Goal: Task Accomplishment & Management: Use online tool/utility

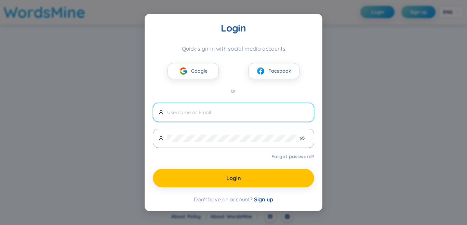
click at [283, 157] on link "Forgot password?" at bounding box center [293, 156] width 43 height 7
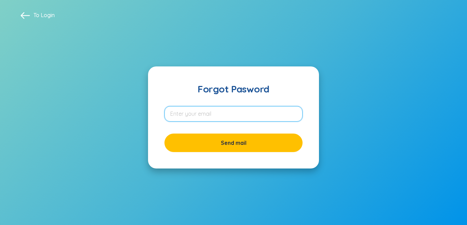
click at [261, 106] on input "email" at bounding box center [234, 113] width 138 height 15
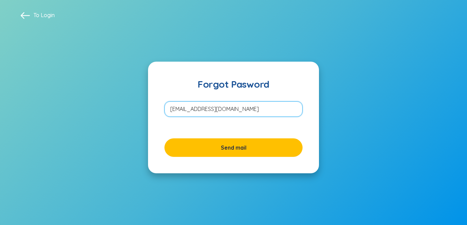
type input "snh20114@gmail.com"
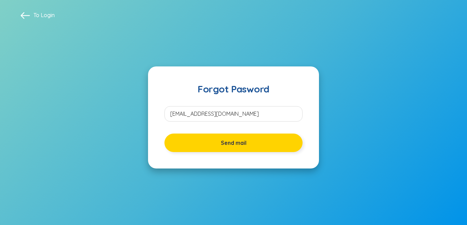
click at [272, 148] on button "Send mail" at bounding box center [234, 142] width 138 height 18
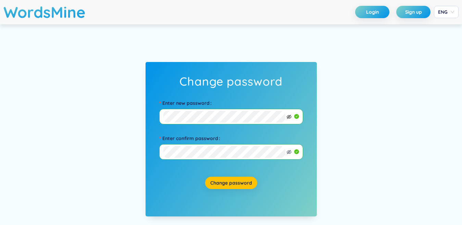
click at [289, 117] on icon "eye-invisible" at bounding box center [288, 116] width 5 height 5
click at [131, 120] on div "Change password Enter new password Enter confirm password Change password" at bounding box center [231, 139] width 462 height 230
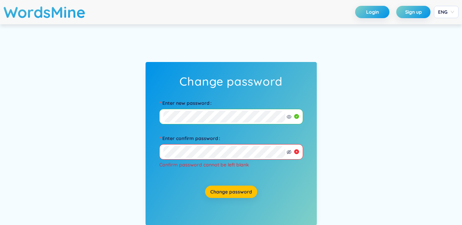
drag, startPoint x: 118, startPoint y: 125, endPoint x: 127, endPoint y: 125, distance: 8.9
click at [95, 125] on div "Change password Enter new password Enter confirm password Confirm password cann…" at bounding box center [231, 143] width 462 height 238
click at [149, 115] on form "Enter new password Enter confirm password Confirm password cannot be left blank" at bounding box center [231, 133] width 164 height 86
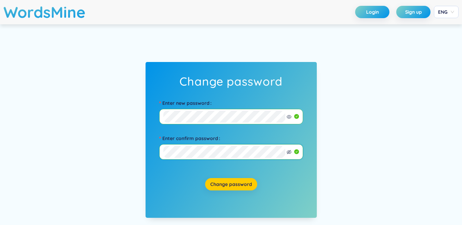
click at [234, 189] on div "Change password" at bounding box center [231, 184] width 164 height 19
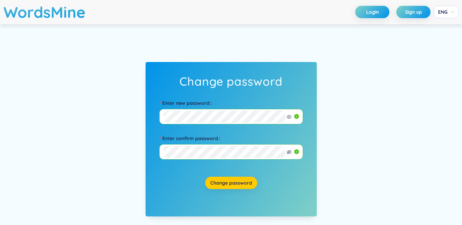
click at [233, 182] on span "Change password" at bounding box center [231, 182] width 42 height 7
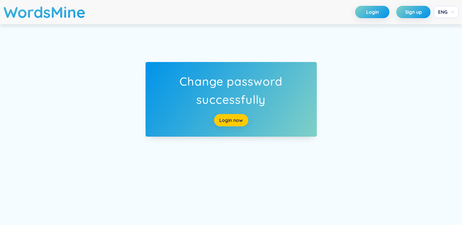
click at [234, 119] on link "Login now" at bounding box center [231, 120] width 24 height 8
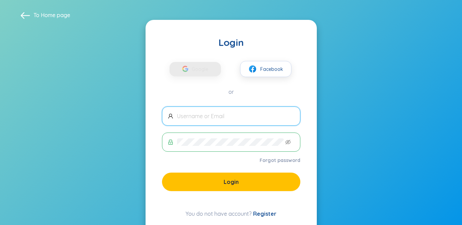
click at [210, 117] on input "text" at bounding box center [235, 116] width 117 height 8
type input "snh20114@gmail.com"
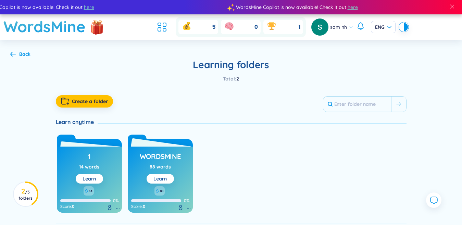
click at [167, 177] on button "Learn" at bounding box center [159, 179] width 27 height 10
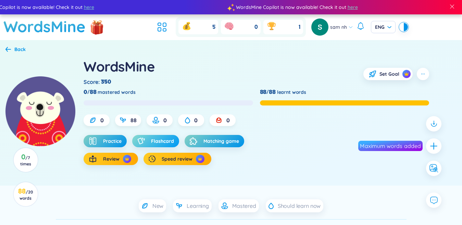
click at [160, 143] on span "Flashcard" at bounding box center [162, 141] width 23 height 7
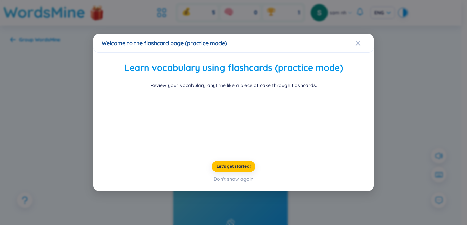
click at [414, 123] on div "Welcome to the flashcard page (practice mode) Learn vocabulary using flashcards…" at bounding box center [233, 112] width 467 height 225
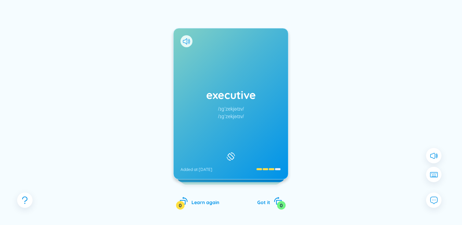
scroll to position [55, 0]
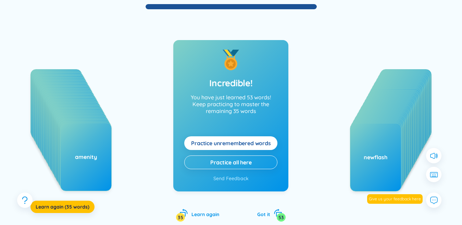
click at [204, 140] on span "Practice unremembered words" at bounding box center [231, 143] width 80 height 8
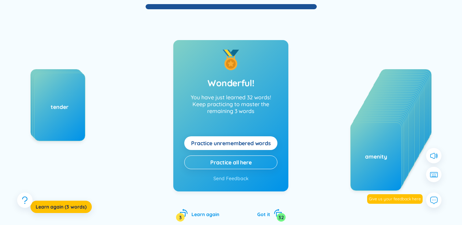
click at [205, 140] on span "Practice unremembered words" at bounding box center [231, 143] width 80 height 8
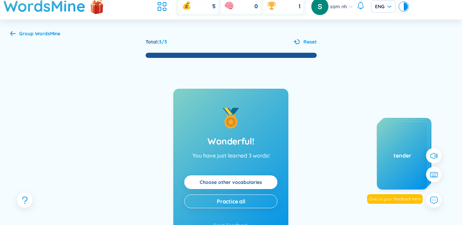
scroll to position [0, 0]
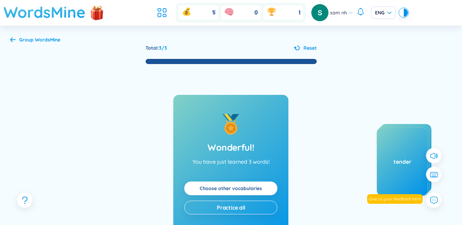
click at [30, 11] on h1 "WordsMine" at bounding box center [44, 12] width 82 height 24
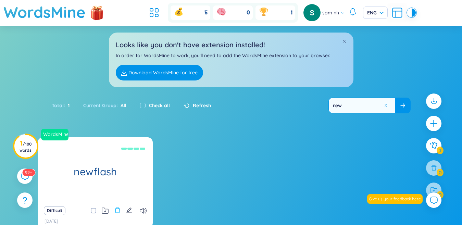
type input "new"
click at [117, 207] on icon "delete" at bounding box center [117, 210] width 6 height 6
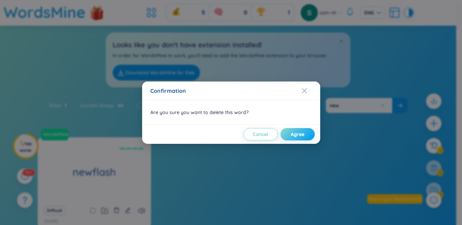
click at [291, 134] on button "Agree" at bounding box center [297, 134] width 34 height 12
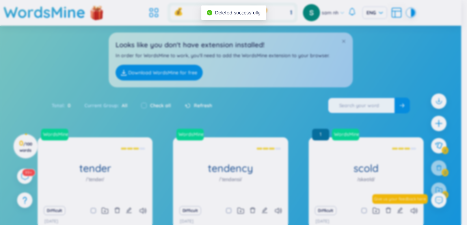
type input "p"
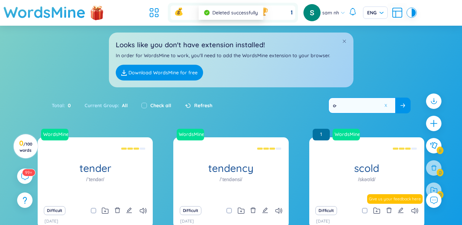
type input "o"
type input "ỏ"
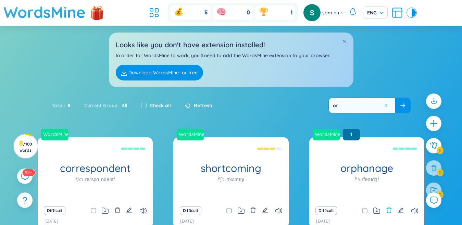
type input "or"
click at [391, 208] on icon "delete" at bounding box center [389, 210] width 6 height 6
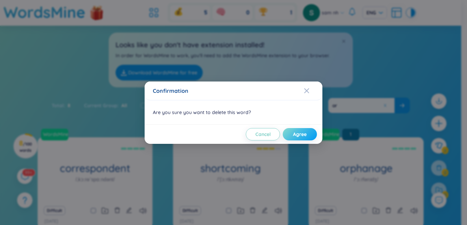
click at [295, 133] on span "Agree" at bounding box center [300, 134] width 14 height 7
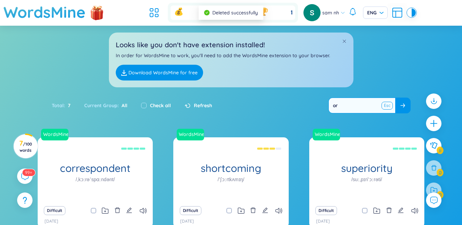
click at [386, 106] on button at bounding box center [387, 105] width 10 height 9
click at [373, 105] on input "text" at bounding box center [361, 105] width 66 height 15
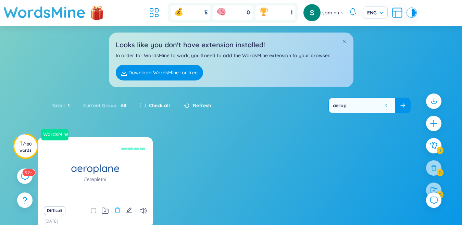
type input "aerop"
click at [115, 211] on icon "delete" at bounding box center [117, 209] width 5 height 5
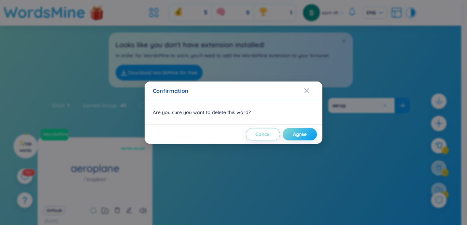
click at [299, 131] on span "Agree" at bounding box center [300, 134] width 14 height 7
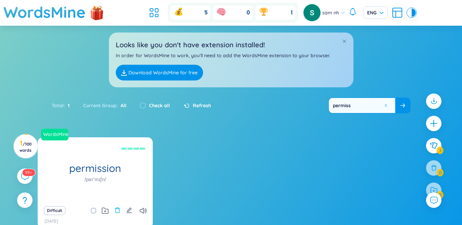
type input "permiss"
click at [119, 211] on icon "delete" at bounding box center [117, 210] width 6 height 6
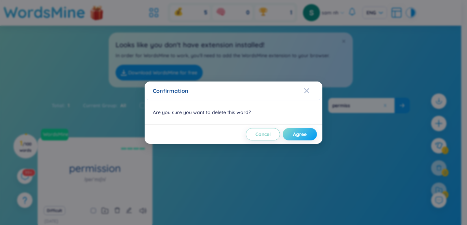
click at [289, 137] on button "Agree" at bounding box center [300, 134] width 34 height 12
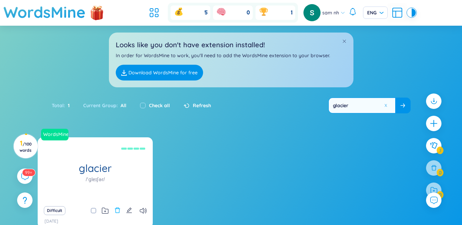
type input "glacier"
click at [118, 209] on icon "delete" at bounding box center [117, 210] width 6 height 6
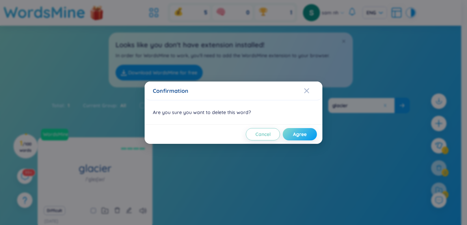
click at [301, 132] on span "Agree" at bounding box center [300, 134] width 14 height 7
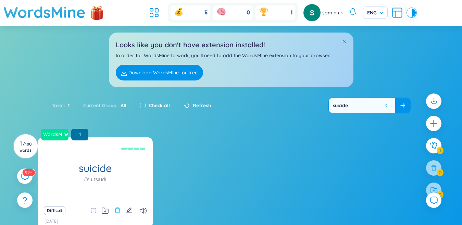
type input "suicide"
click at [117, 208] on icon "delete" at bounding box center [117, 209] width 5 height 5
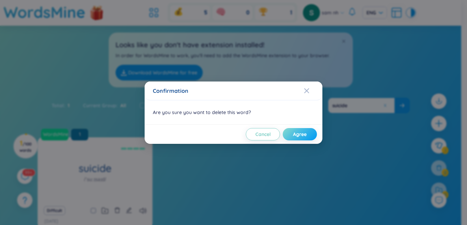
click at [304, 138] on button "Agree" at bounding box center [300, 134] width 34 height 12
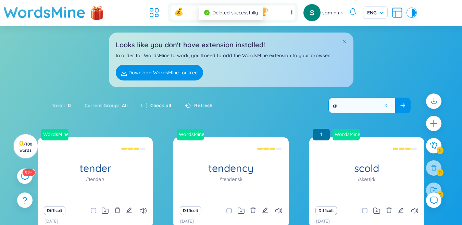
type input "g"
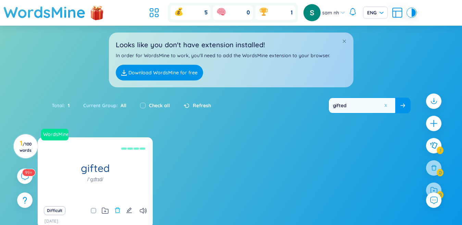
type input "gifted"
click at [117, 208] on icon "delete" at bounding box center [117, 210] width 6 height 6
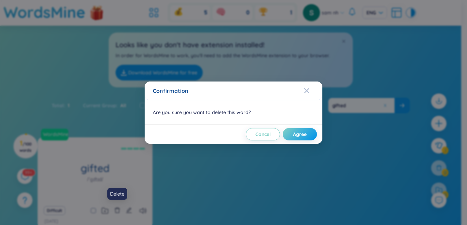
click at [291, 137] on button "Agree" at bounding box center [300, 134] width 34 height 12
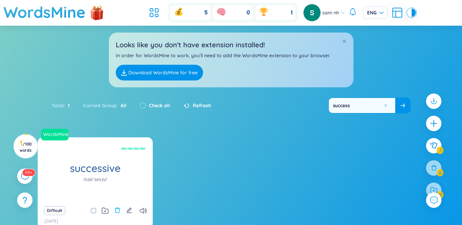
type input "success"
click at [115, 209] on icon "delete" at bounding box center [117, 210] width 6 height 6
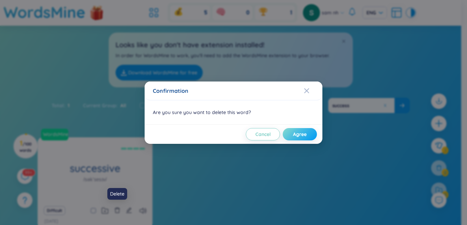
click at [294, 135] on span "Agree" at bounding box center [300, 134] width 14 height 7
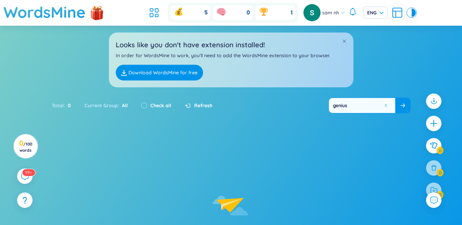
type input "genius"
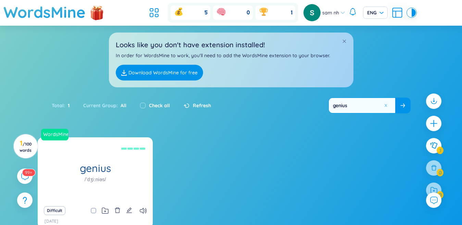
click at [119, 212] on icon "delete" at bounding box center [117, 210] width 6 height 6
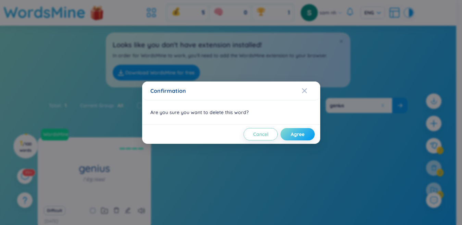
click at [299, 140] on button "Agree" at bounding box center [297, 134] width 34 height 12
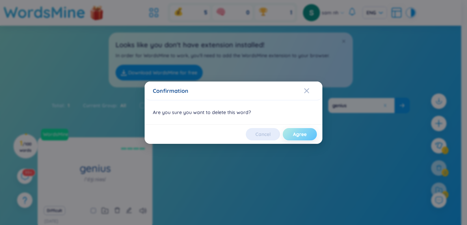
click at [298, 136] on span "Agree" at bounding box center [300, 134] width 14 height 7
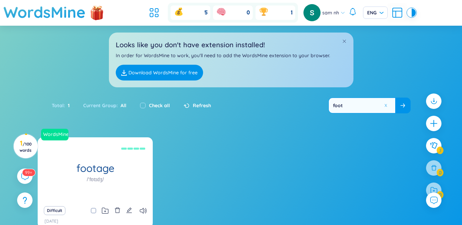
type input "foot"
click at [119, 209] on icon "delete" at bounding box center [117, 209] width 5 height 5
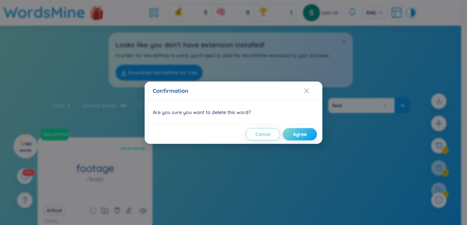
click at [294, 135] on span "Agree" at bounding box center [300, 134] width 14 height 7
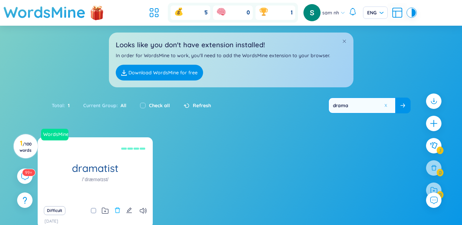
type input "drama"
click at [118, 211] on icon "delete" at bounding box center [117, 210] width 6 height 6
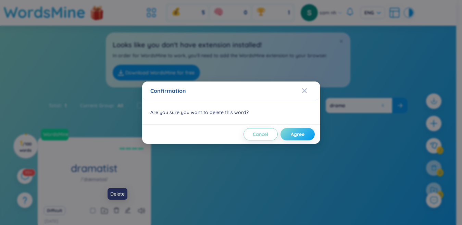
click at [292, 134] on button "Agree" at bounding box center [297, 134] width 34 height 12
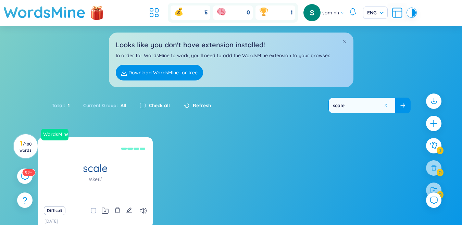
type input "scale"
click at [118, 208] on icon "delete" at bounding box center [117, 210] width 6 height 6
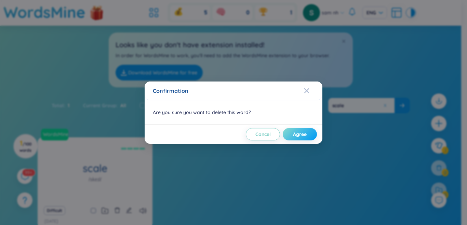
click at [295, 134] on span "Agree" at bounding box center [300, 134] width 14 height 7
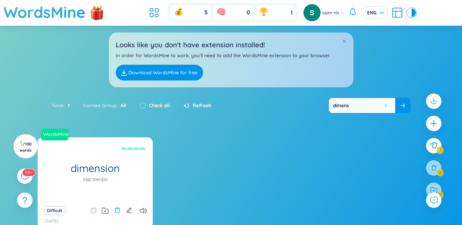
type input "dimens"
click at [115, 207] on button at bounding box center [117, 211] width 6 height 10
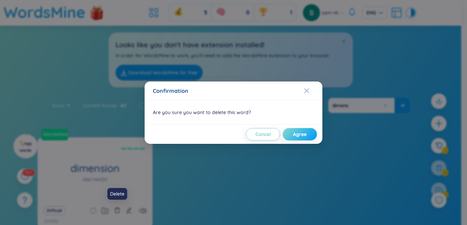
click at [299, 135] on span "Agree" at bounding box center [300, 134] width 14 height 7
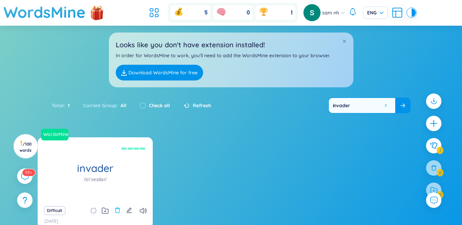
type input "invader"
click at [118, 207] on icon "delete" at bounding box center [117, 210] width 6 height 6
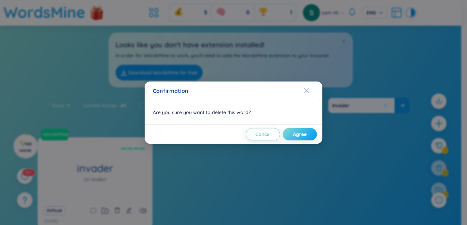
click at [310, 137] on button "Agree" at bounding box center [300, 134] width 34 height 12
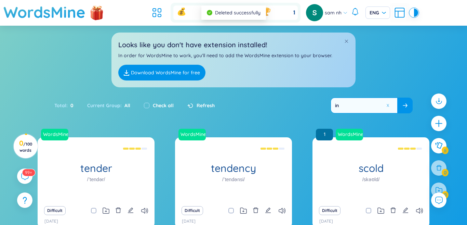
type input "i"
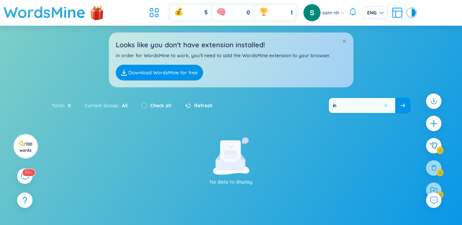
type input "í"
click at [343, 108] on input "inspriration" at bounding box center [361, 105] width 66 height 15
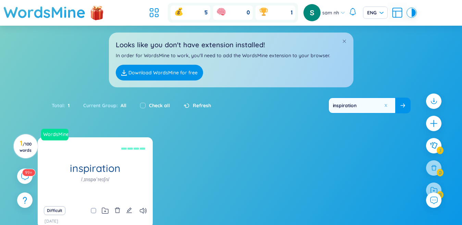
type input "inspiration"
click at [118, 206] on button at bounding box center [117, 211] width 6 height 10
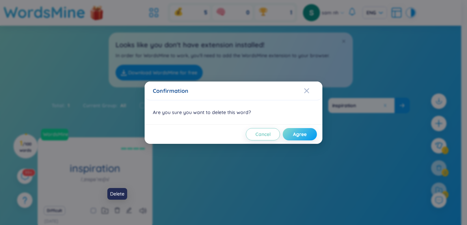
click at [298, 134] on span "Agree" at bounding box center [300, 134] width 14 height 7
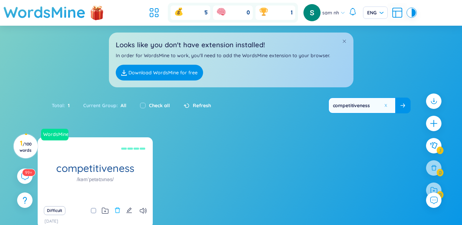
type input "competitiveness"
click at [118, 208] on icon "delete" at bounding box center [117, 209] width 5 height 5
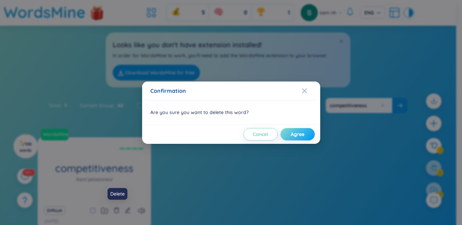
click at [289, 133] on button "Agree" at bounding box center [297, 134] width 34 height 12
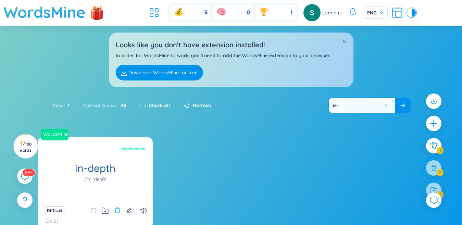
type input "in-"
click at [117, 210] on icon "delete" at bounding box center [117, 210] width 6 height 6
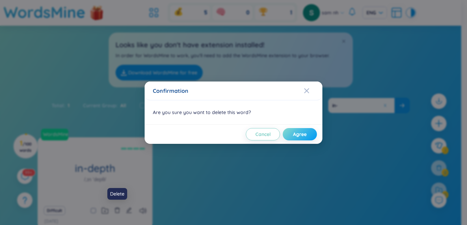
click at [302, 136] on span "Agree" at bounding box center [300, 134] width 14 height 7
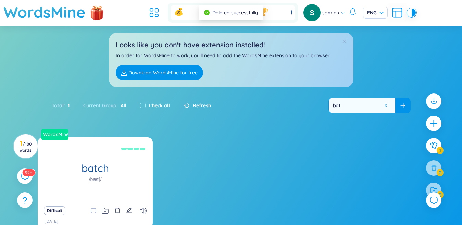
type input "bat"
click at [117, 209] on icon "delete" at bounding box center [117, 210] width 6 height 6
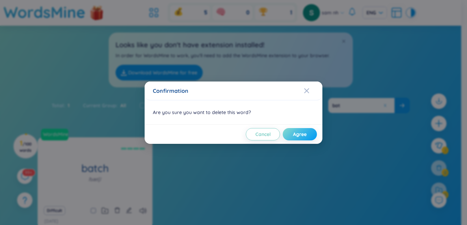
click at [295, 133] on span "Agree" at bounding box center [300, 134] width 14 height 7
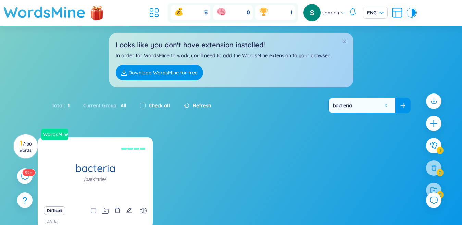
type input "bacteria"
click at [122, 211] on div "Difficult" at bounding box center [95, 211] width 108 height 10
click at [119, 211] on icon "delete" at bounding box center [117, 210] width 6 height 6
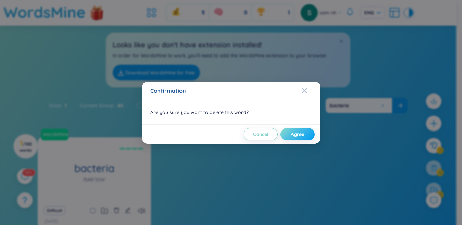
click at [303, 131] on span "Agree" at bounding box center [298, 134] width 14 height 7
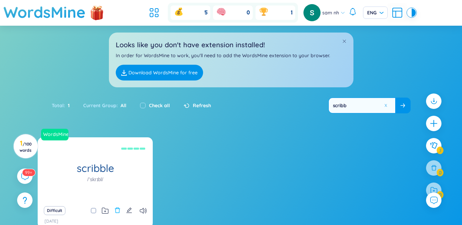
type input "scribb"
click at [117, 209] on icon "delete" at bounding box center [117, 210] width 6 height 6
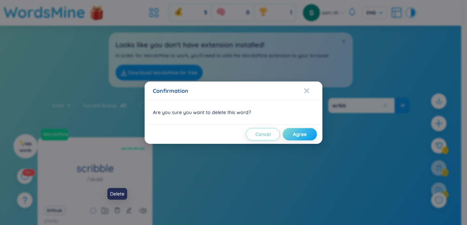
click at [294, 134] on span "Agree" at bounding box center [300, 134] width 14 height 7
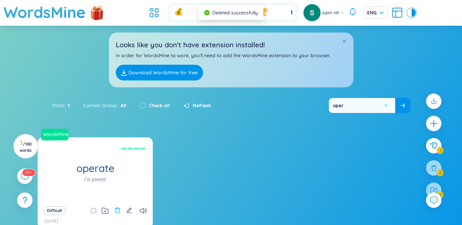
type input "oper"
click at [119, 211] on icon "delete" at bounding box center [117, 209] width 5 height 5
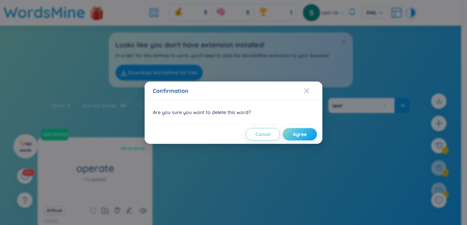
click at [287, 133] on button "Agree" at bounding box center [300, 134] width 34 height 12
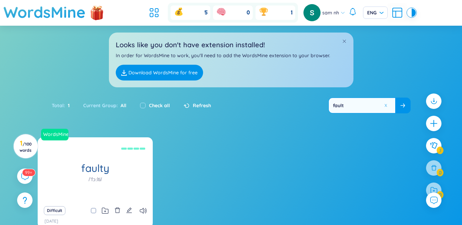
type input "fault"
click at [113, 213] on div "Difficult" at bounding box center [95, 211] width 108 height 10
click at [115, 208] on icon "delete" at bounding box center [117, 210] width 6 height 6
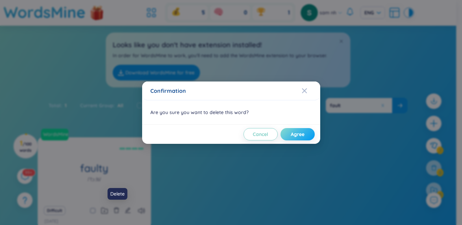
click at [299, 135] on span "Agree" at bounding box center [298, 134] width 14 height 7
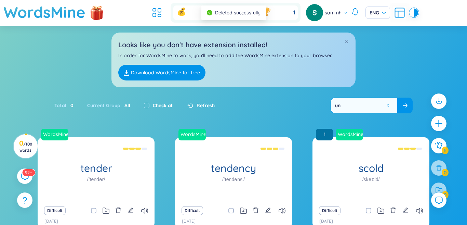
type input "u"
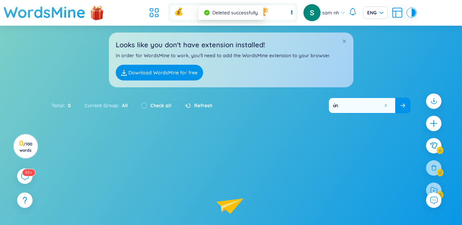
type input "ú"
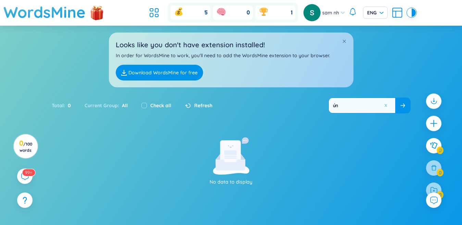
type input "ú"
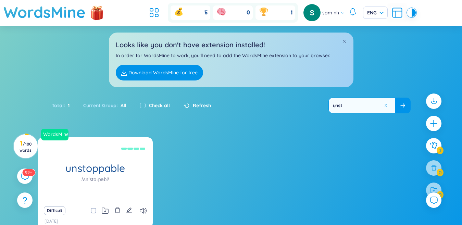
type input "unst"
click at [116, 209] on icon "delete" at bounding box center [117, 209] width 5 height 5
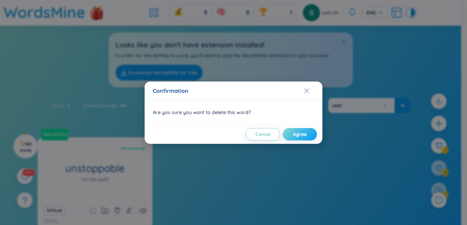
click at [294, 135] on span "Agree" at bounding box center [300, 134] width 14 height 7
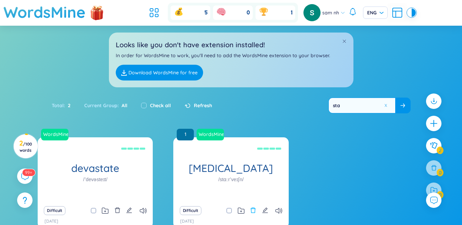
type input "sta"
click at [253, 209] on icon "delete" at bounding box center [252, 209] width 5 height 5
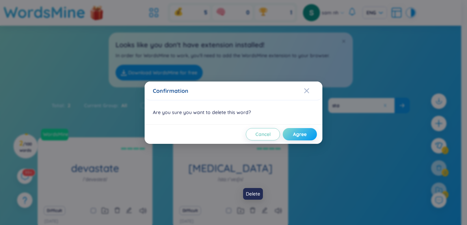
click at [310, 135] on button "Agree" at bounding box center [300, 134] width 34 height 12
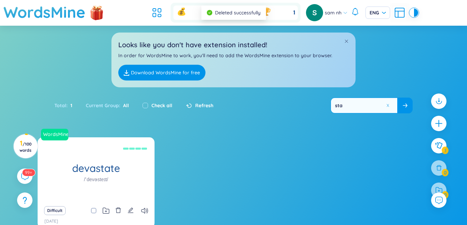
click at [386, 105] on button at bounding box center [388, 105] width 5 height 5
click at [379, 105] on input "text" at bounding box center [364, 105] width 66 height 15
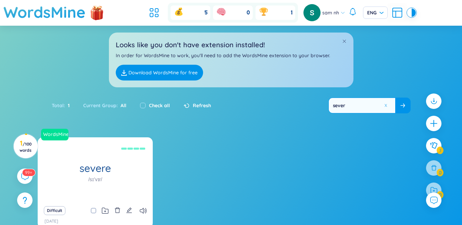
type input "sever"
click at [112, 210] on div "Difficult" at bounding box center [95, 211] width 108 height 10
click at [115, 209] on icon "delete" at bounding box center [117, 209] width 5 height 5
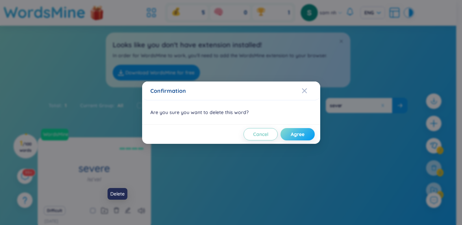
click at [308, 133] on button "Agree" at bounding box center [297, 134] width 34 height 12
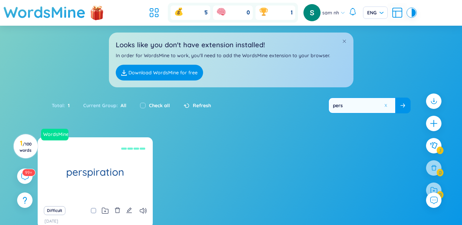
type input "pers"
click at [118, 205] on div "Difficult [DATE]" at bounding box center [95, 215] width 115 height 26
click at [118, 210] on icon "delete" at bounding box center [117, 210] width 6 height 6
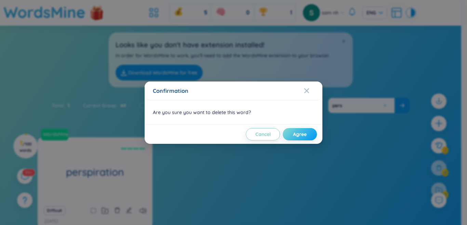
click at [299, 131] on span "Agree" at bounding box center [300, 134] width 14 height 7
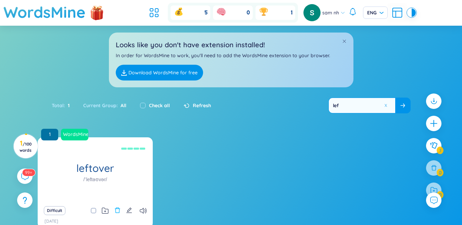
type input "lef"
click at [119, 212] on icon "delete" at bounding box center [117, 210] width 6 height 6
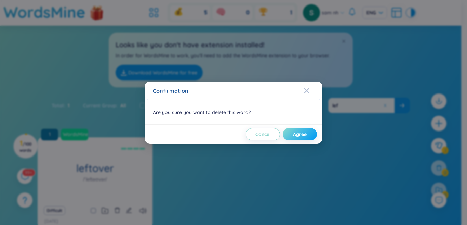
click at [308, 138] on button "Agree" at bounding box center [300, 134] width 34 height 12
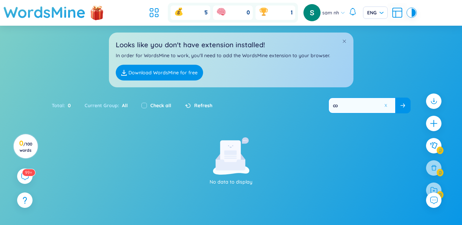
type input "c"
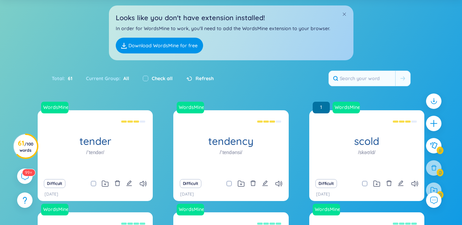
scroll to position [68, 0]
